Goal: Navigation & Orientation: Understand site structure

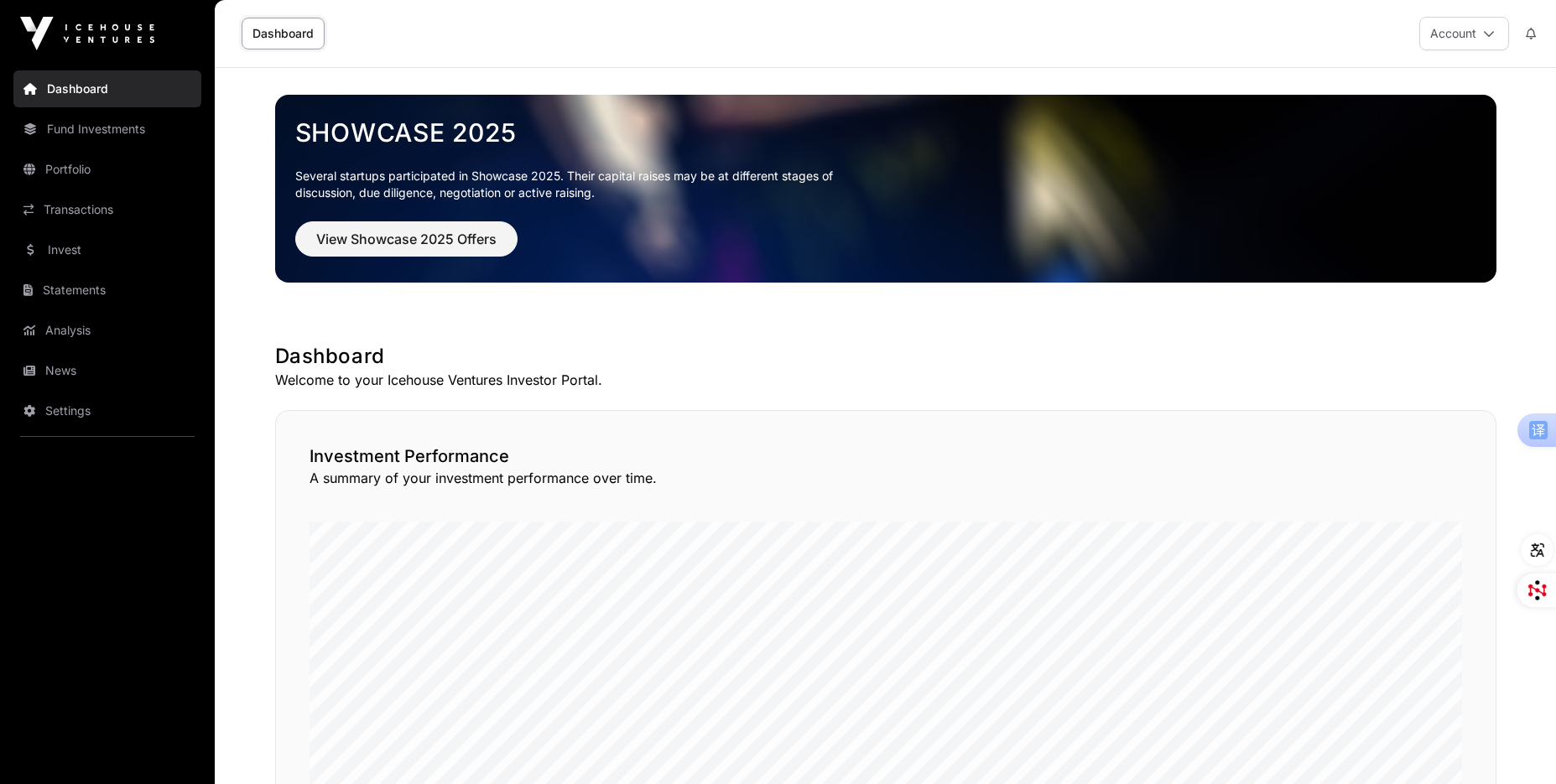
click at [117, 199] on link "Transactions" at bounding box center [107, 209] width 187 height 37
click at [93, 177] on link "Portfolio" at bounding box center [107, 169] width 187 height 37
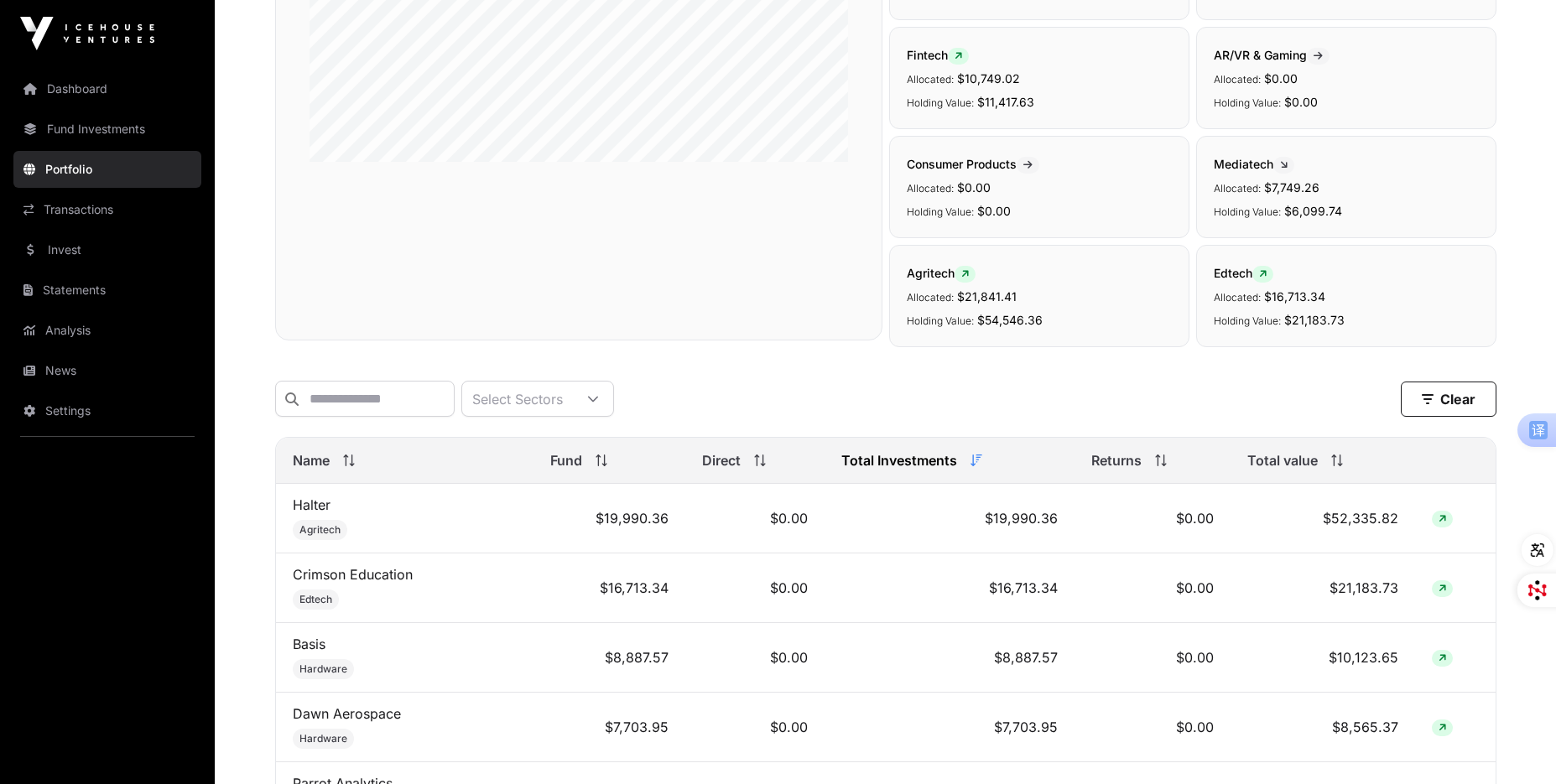
scroll to position [335, 0]
click at [112, 140] on link "Fund Investments" at bounding box center [107, 129] width 187 height 37
click at [97, 282] on link "Statements" at bounding box center [107, 290] width 187 height 37
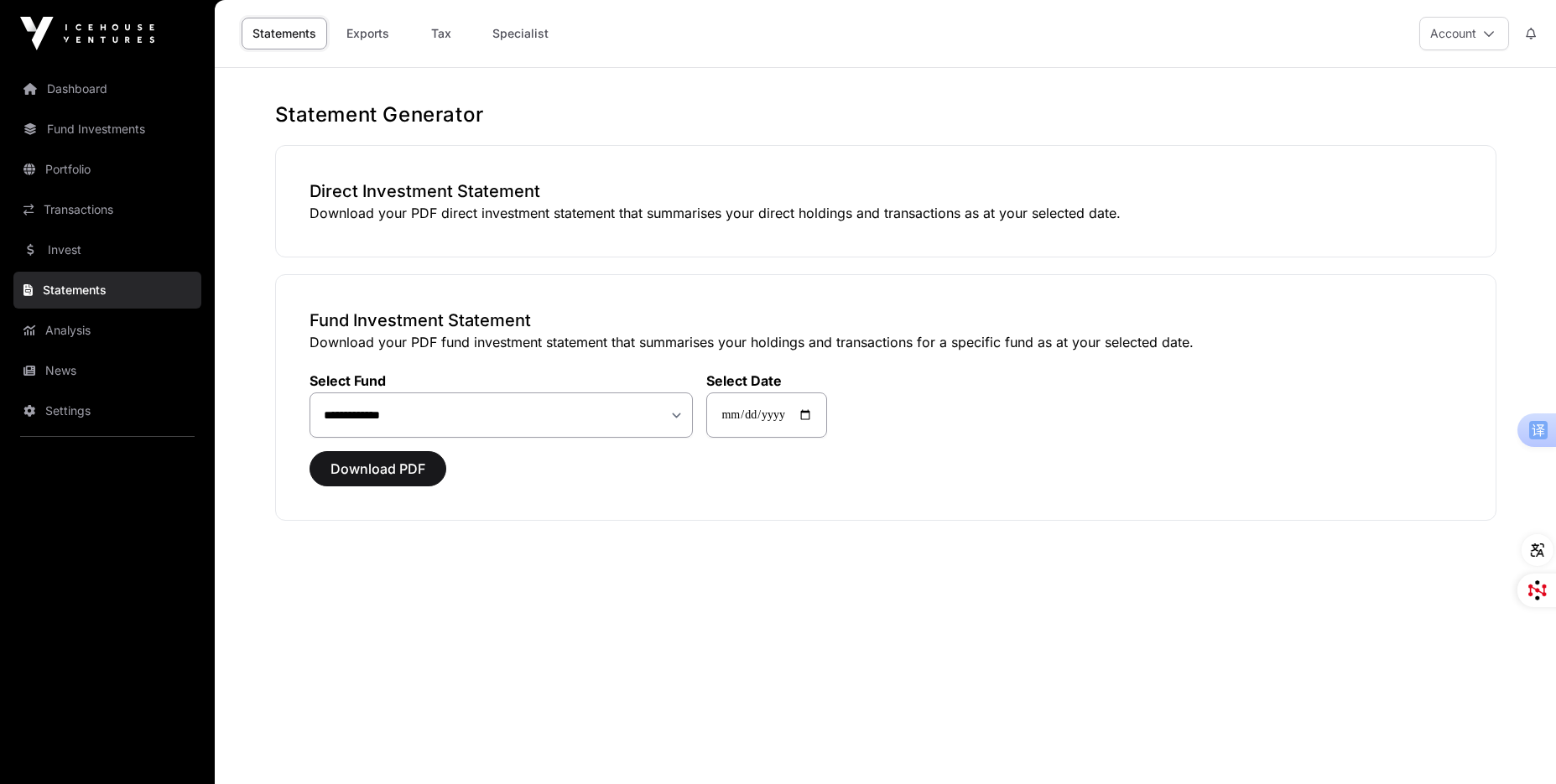
click at [81, 199] on link "Transactions" at bounding box center [107, 209] width 187 height 37
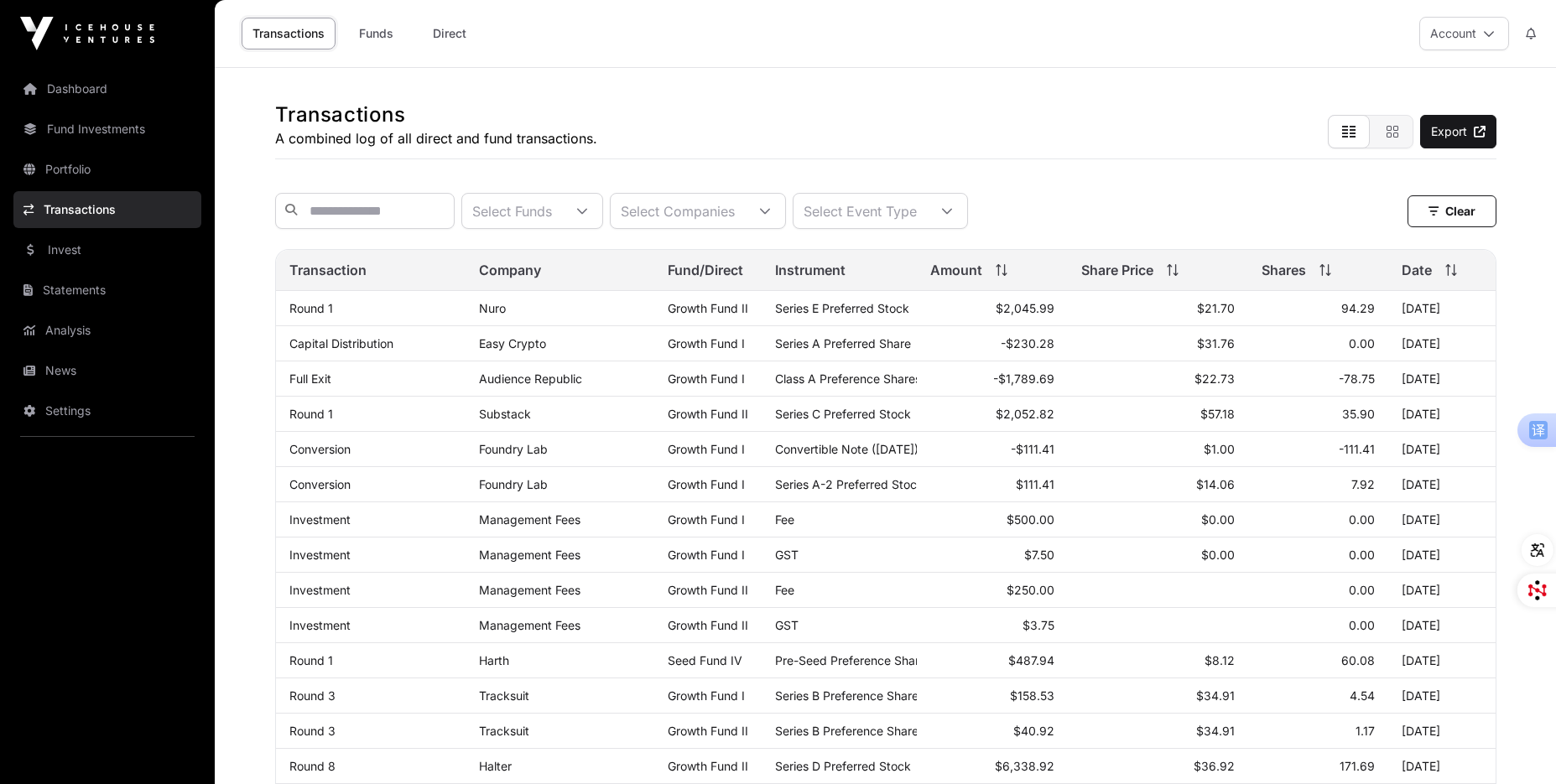
click at [91, 181] on link "Portfolio" at bounding box center [107, 169] width 187 height 37
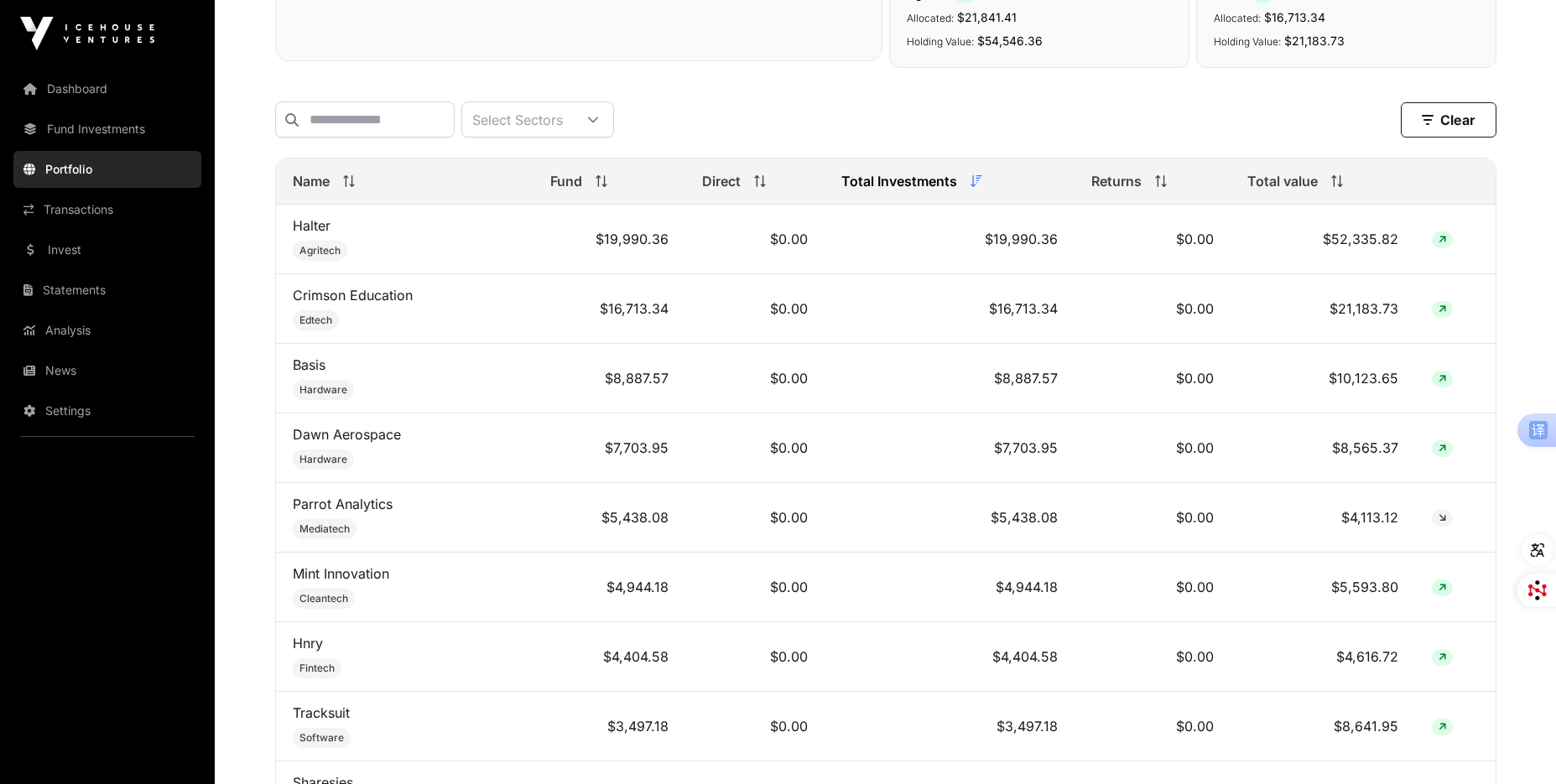
scroll to position [615, 0]
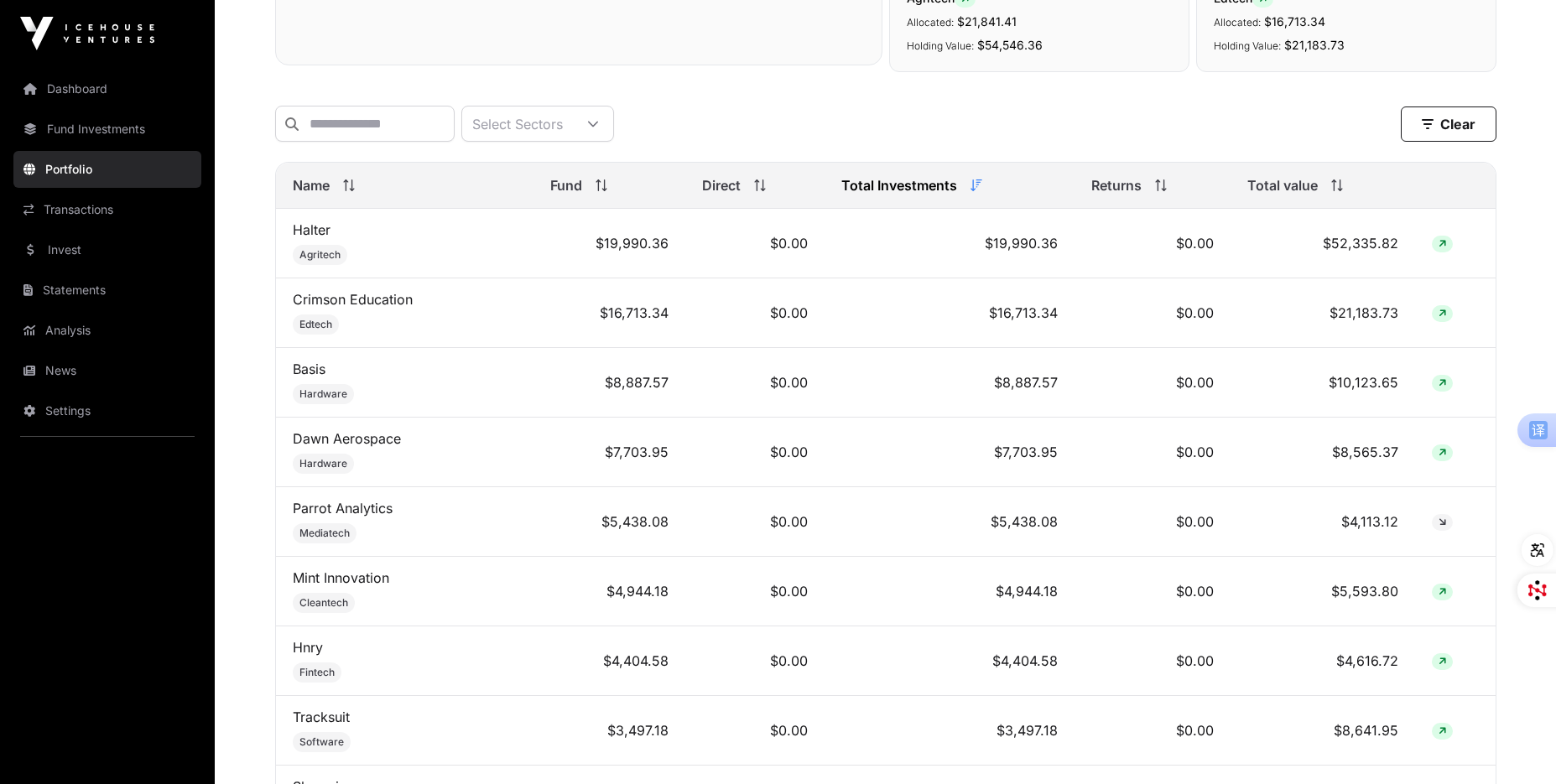
click at [136, 142] on link "Fund Investments" at bounding box center [107, 129] width 187 height 37
